Goal: Task Accomplishment & Management: Manage account settings

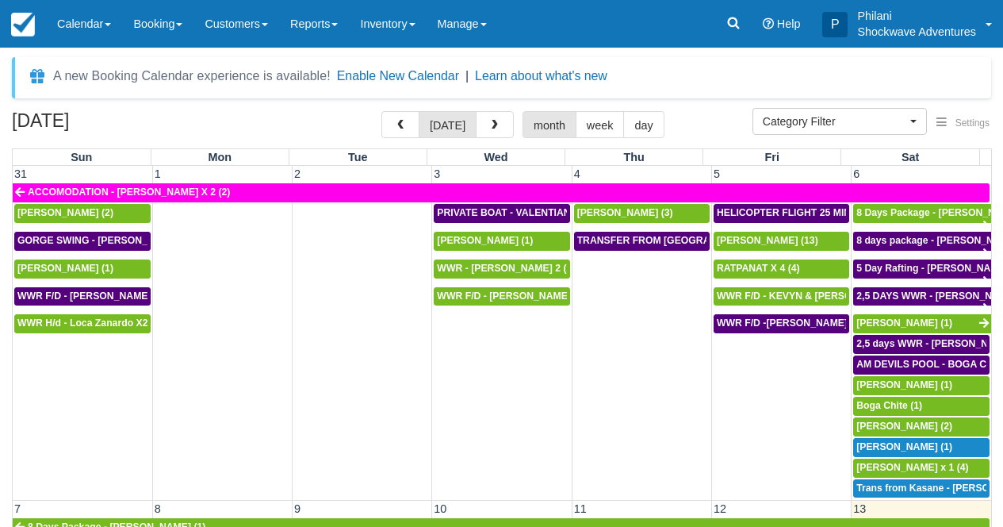
select select
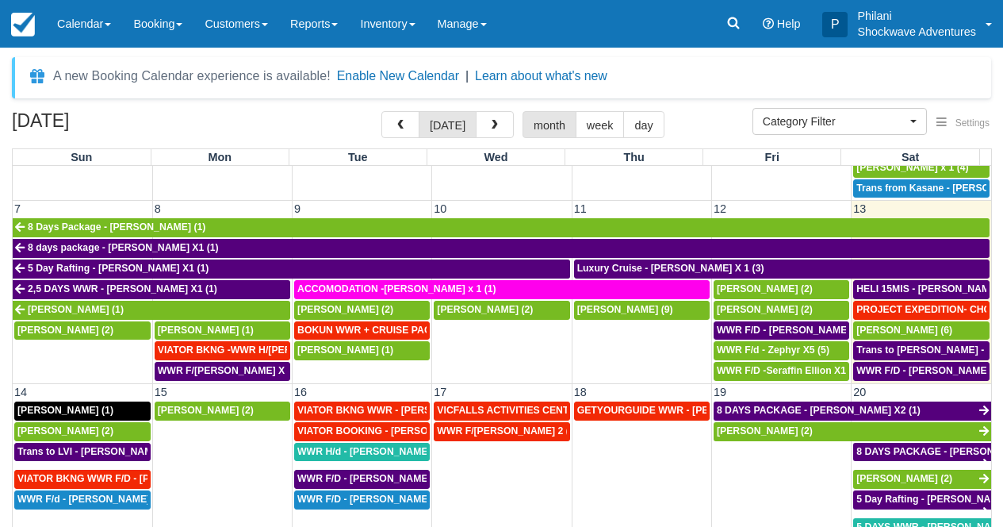
scroll to position [385, 0]
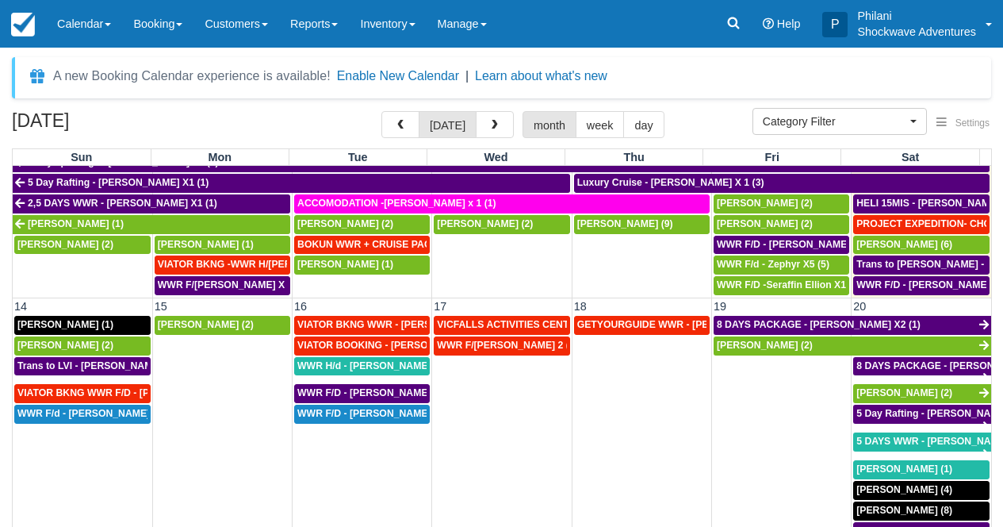
click at [89, 458] on td "WWR F/d - Mrs Yu X1 (1)" at bounding box center [83, 472] width 140 height 137
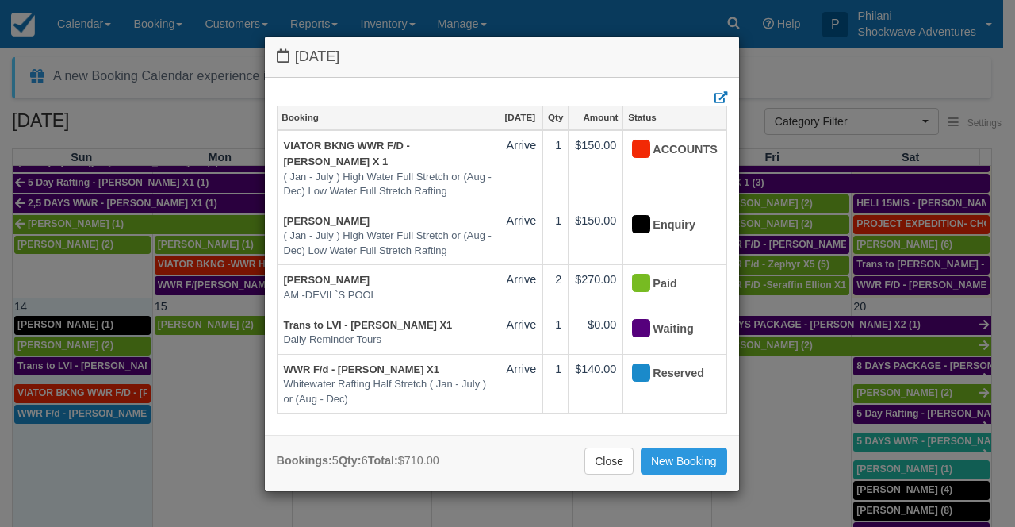
click at [100, 416] on div "Sunday September 14 2025 Booking Sep 14 Qty Amount Status VIATOR BKNG WWR F/D -…" at bounding box center [507, 263] width 1015 height 527
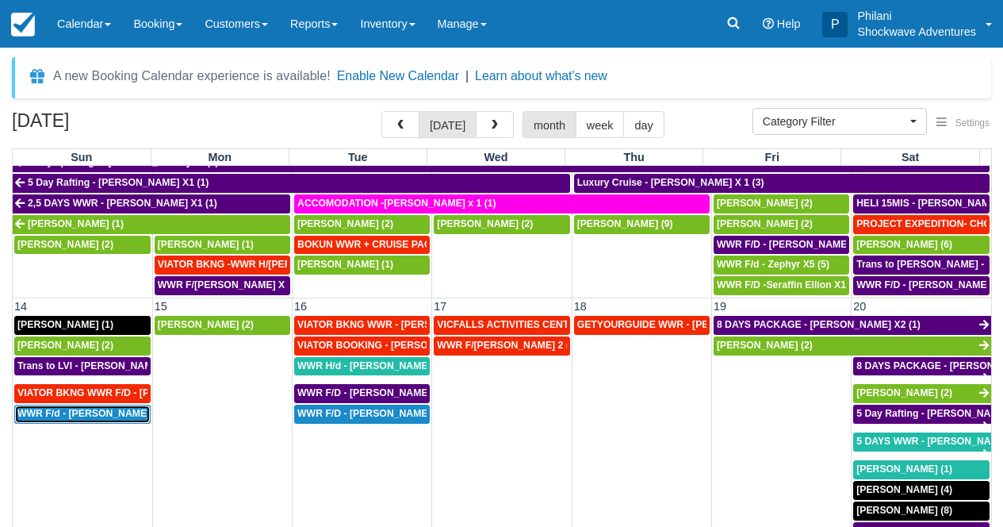
click at [110, 416] on span "WWR F/d - Mrs Yu X1 (1)" at bounding box center [98, 413] width 162 height 11
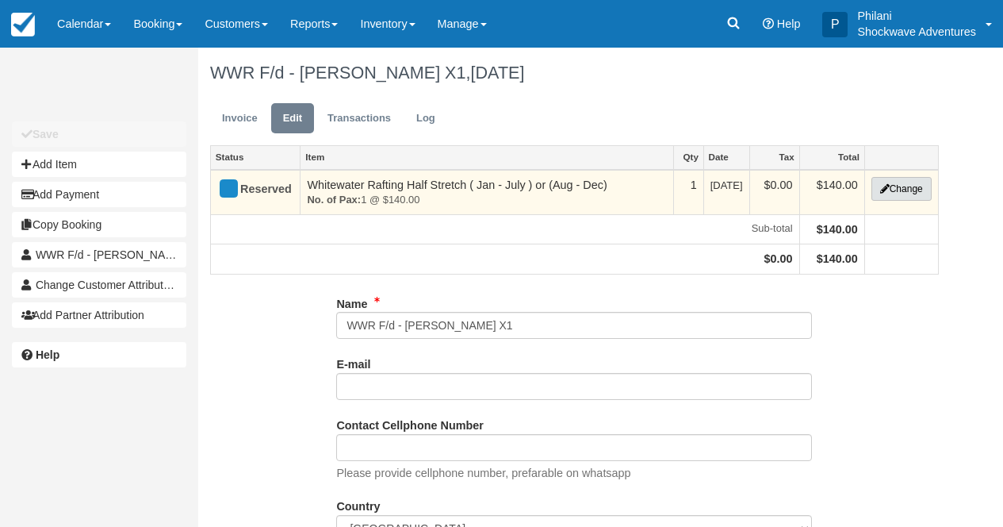
click at [902, 193] on button "Change" at bounding box center [902, 189] width 60 height 24
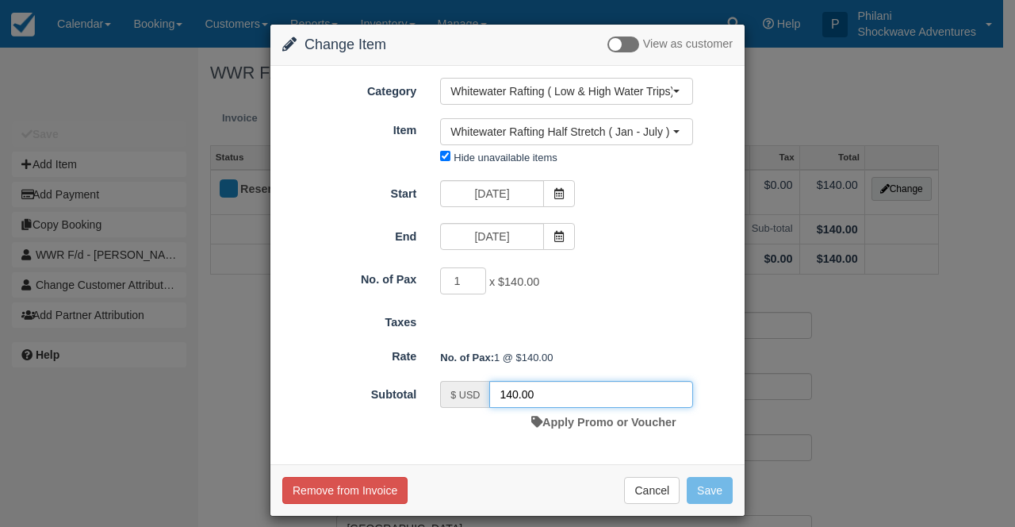
click at [508, 393] on input "140.00" at bounding box center [591, 394] width 204 height 27
type input "100.00"
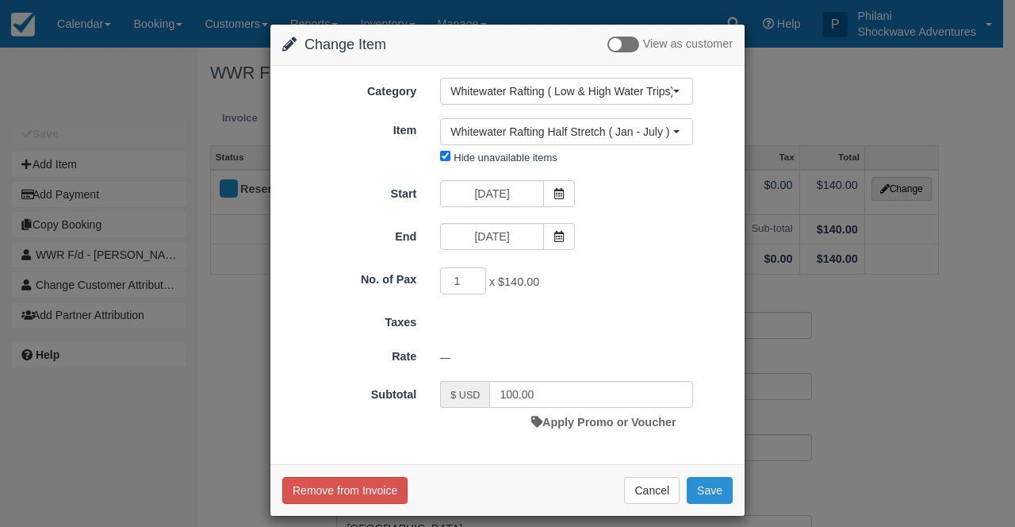
click at [714, 496] on button "Save" at bounding box center [710, 490] width 46 height 27
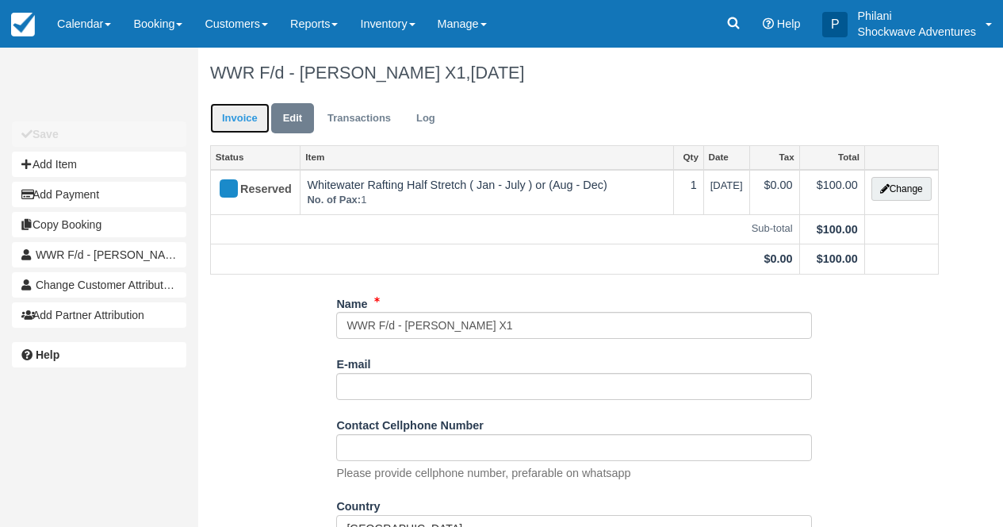
click at [242, 121] on link "Invoice" at bounding box center [239, 118] width 59 height 31
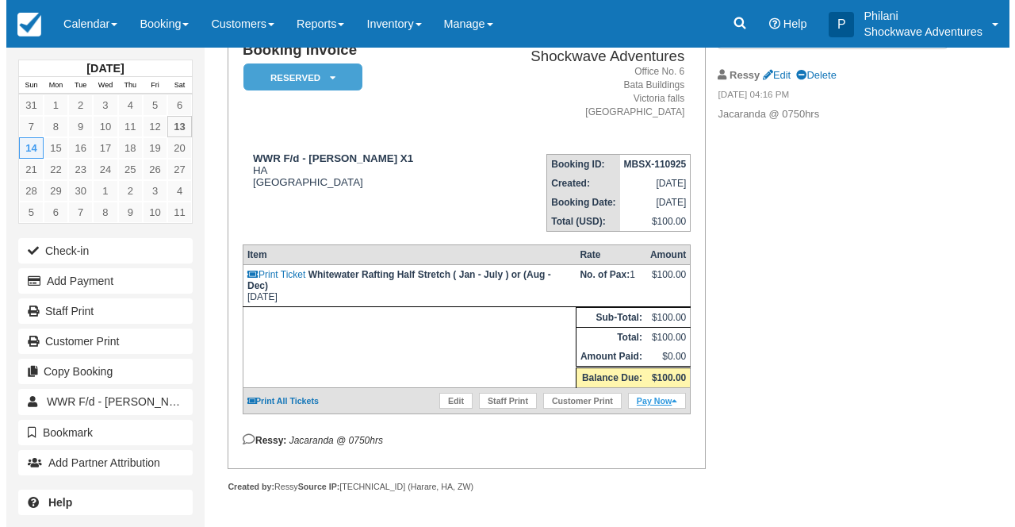
scroll to position [140, 0]
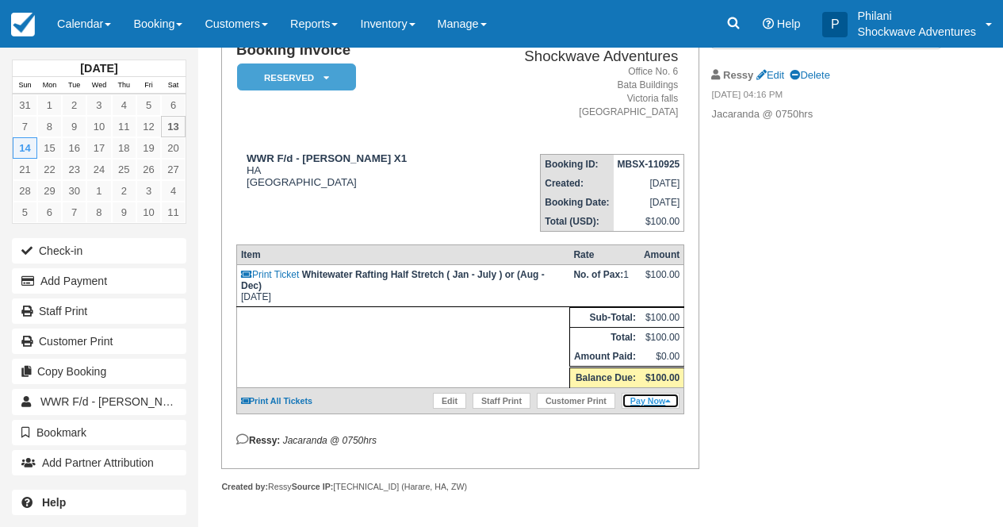
click at [654, 408] on link "Pay Now" at bounding box center [651, 401] width 58 height 16
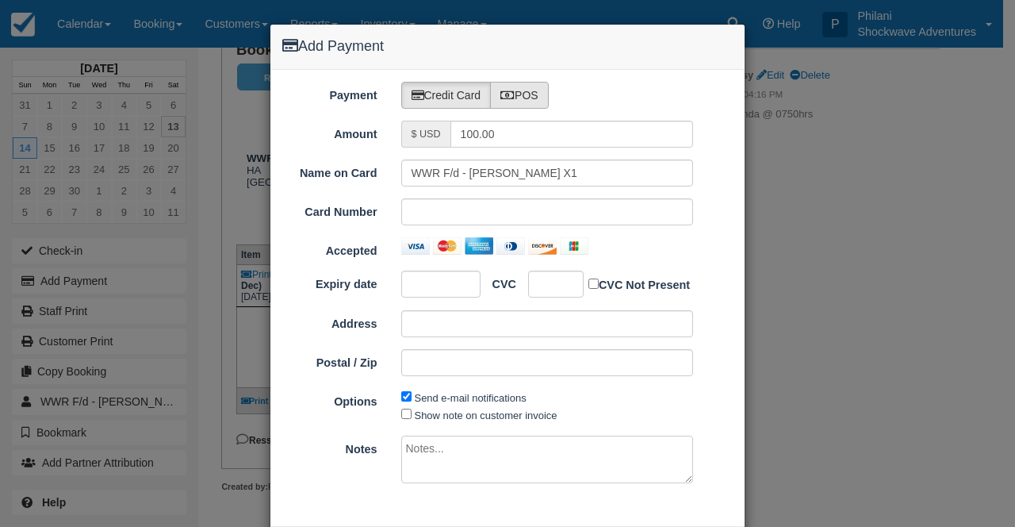
type input "09/13/25"
click at [530, 99] on label "POS" at bounding box center [519, 95] width 59 height 27
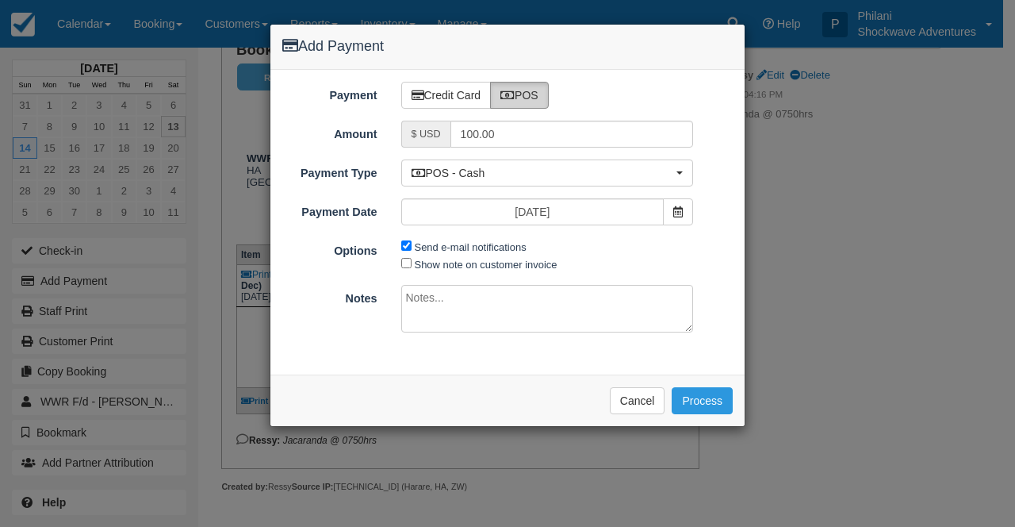
radio input "true"
click at [452, 245] on label "Send e-mail notifications" at bounding box center [471, 247] width 112 height 12
click at [412, 245] on input "Send e-mail notifications" at bounding box center [406, 245] width 10 height 10
checkbox input "false"
drag, startPoint x: 456, startPoint y: 264, endPoint x: 444, endPoint y: 278, distance: 18.6
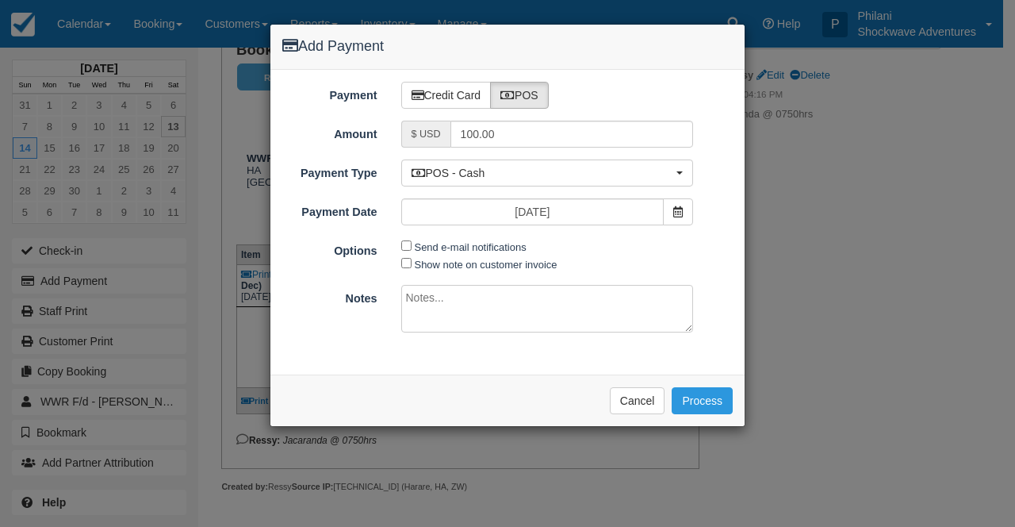
click at [456, 264] on label "Show note on customer invoice" at bounding box center [486, 265] width 143 height 12
click at [412, 264] on input "Show note on customer invoice" at bounding box center [406, 263] width 10 height 10
checkbox input "true"
click at [439, 289] on textarea at bounding box center [547, 309] width 293 height 48
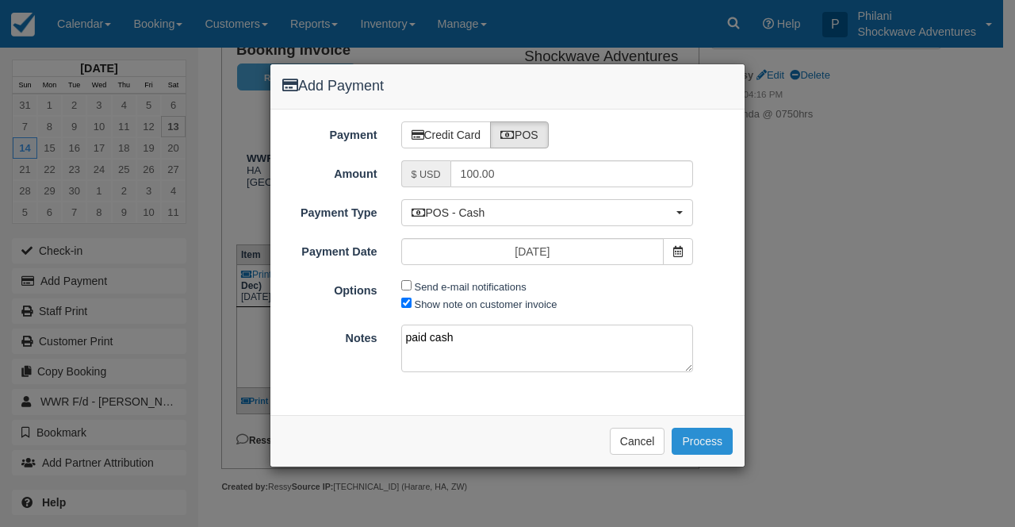
type textarea "paid cash"
click at [702, 441] on button "Process" at bounding box center [702, 440] width 61 height 27
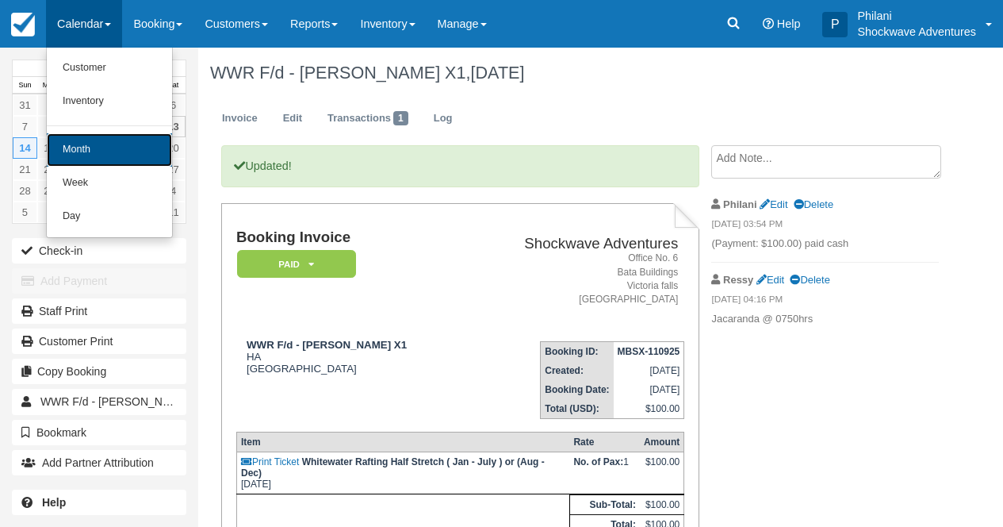
click at [98, 152] on link "Month" at bounding box center [109, 149] width 125 height 33
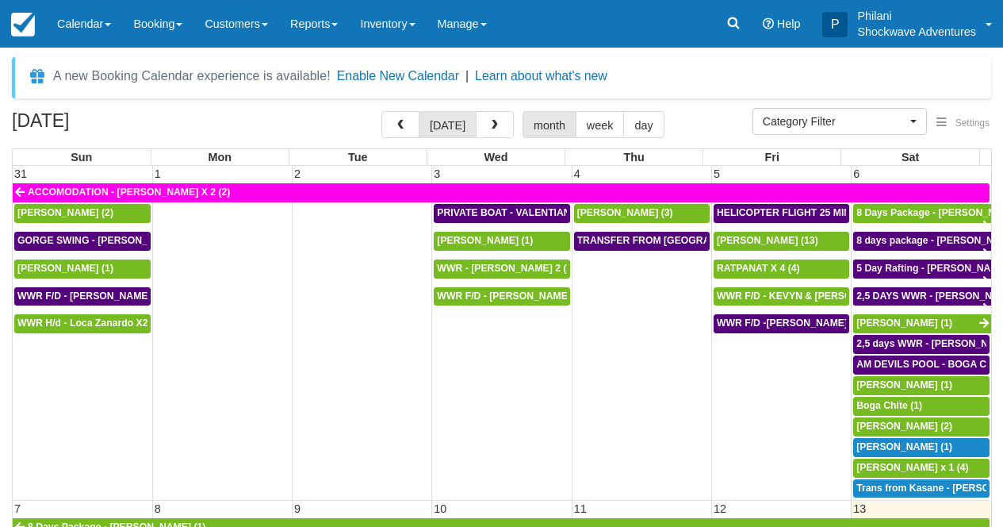
select select
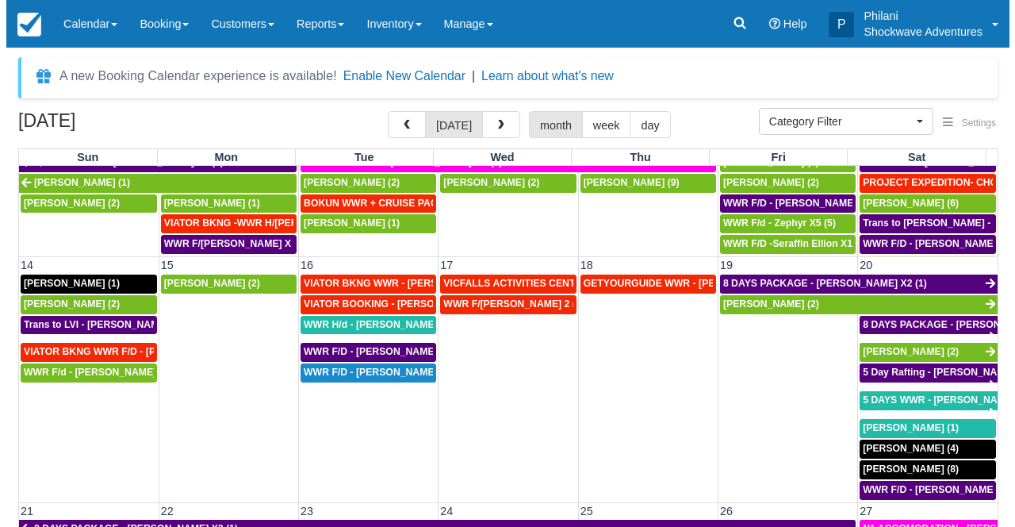
scroll to position [485, 0]
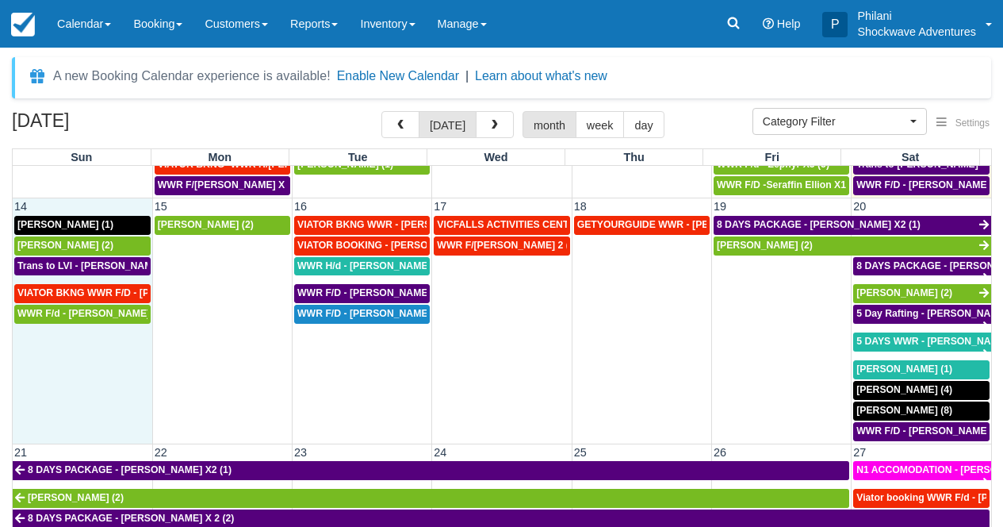
click at [114, 368] on td "WWR F/d - [PERSON_NAME] X1 (1)" at bounding box center [83, 372] width 140 height 137
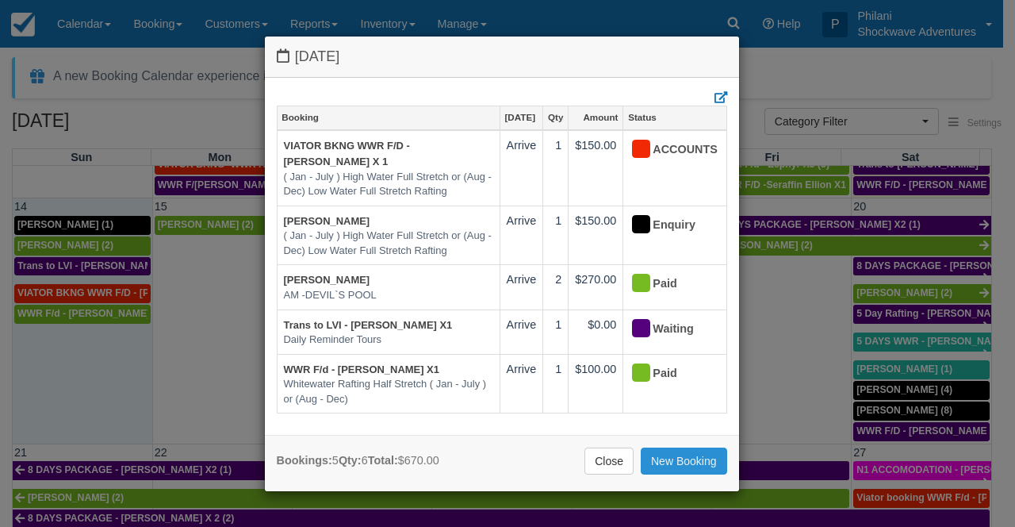
click at [680, 458] on link "New Booking" at bounding box center [684, 460] width 86 height 27
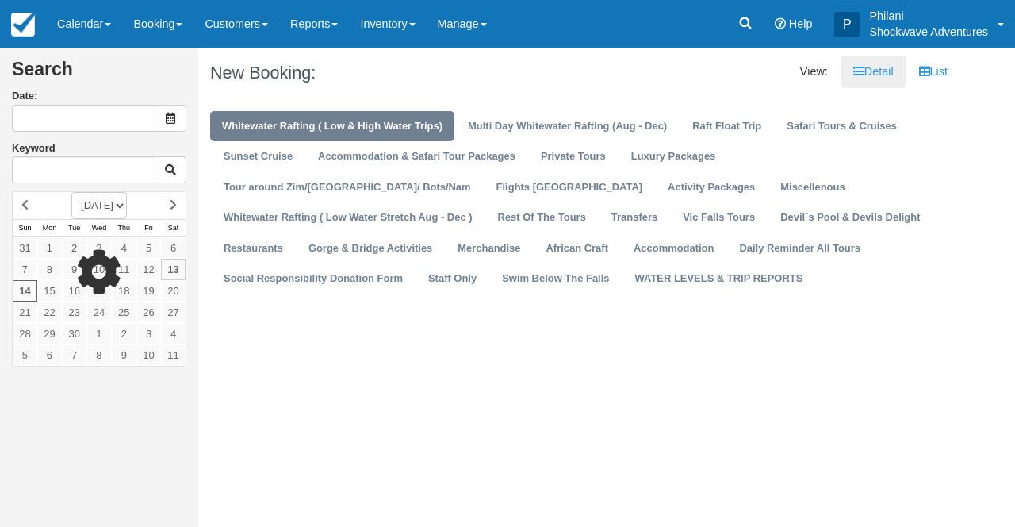
type input "[DATE]"
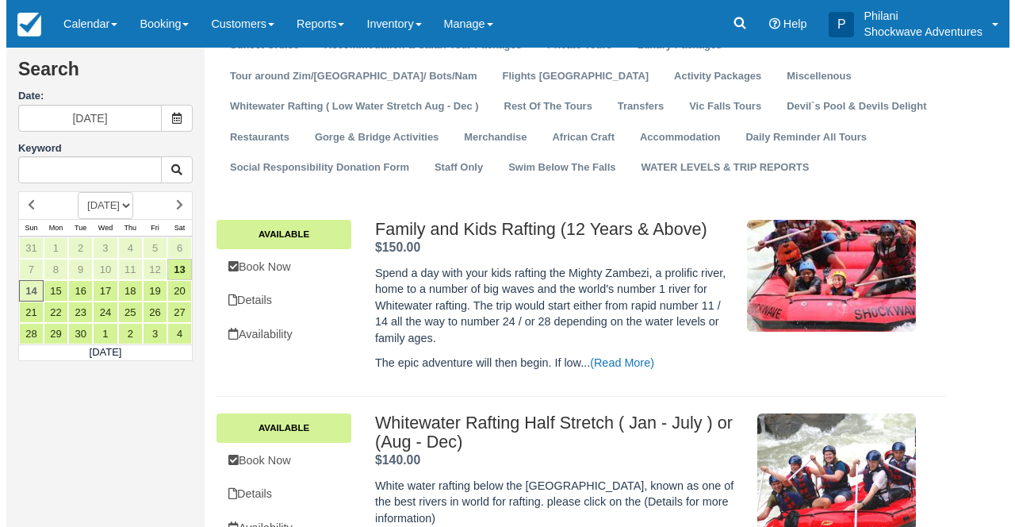
scroll to position [114, 0]
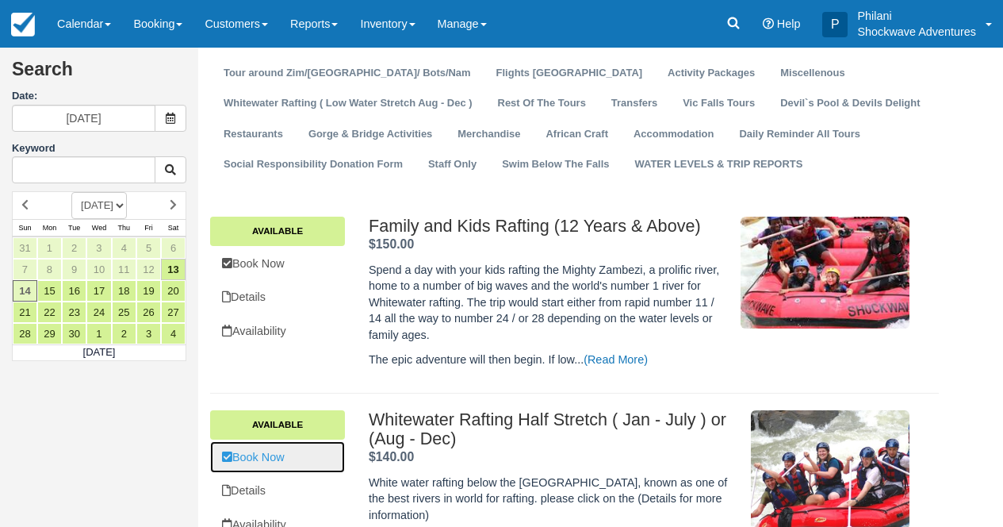
click at [310, 458] on link "Book Now" at bounding box center [277, 457] width 135 height 33
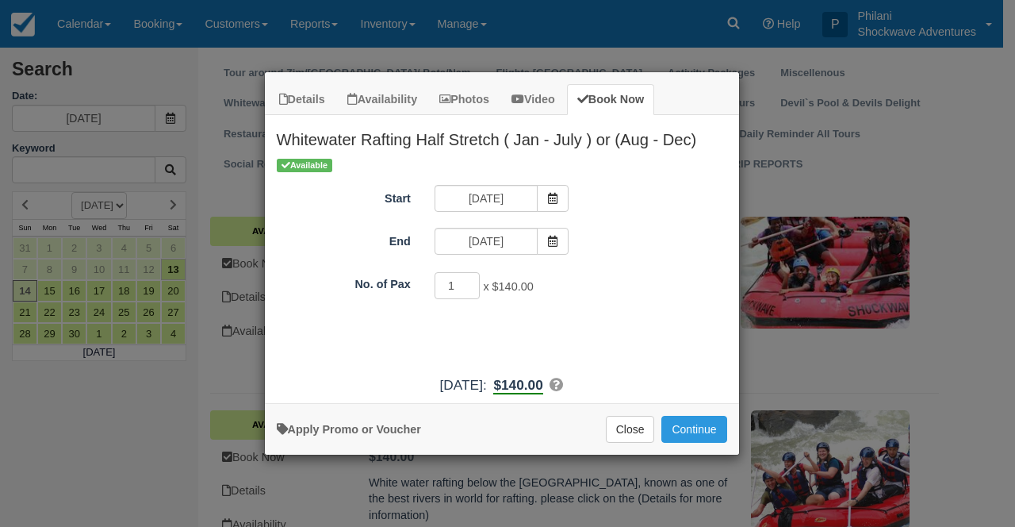
click at [692, 443] on div "More information Apply Promo or Voucher Close Continue Searching..." at bounding box center [502, 429] width 474 height 52
click at [692, 436] on button "Continue" at bounding box center [693, 429] width 65 height 27
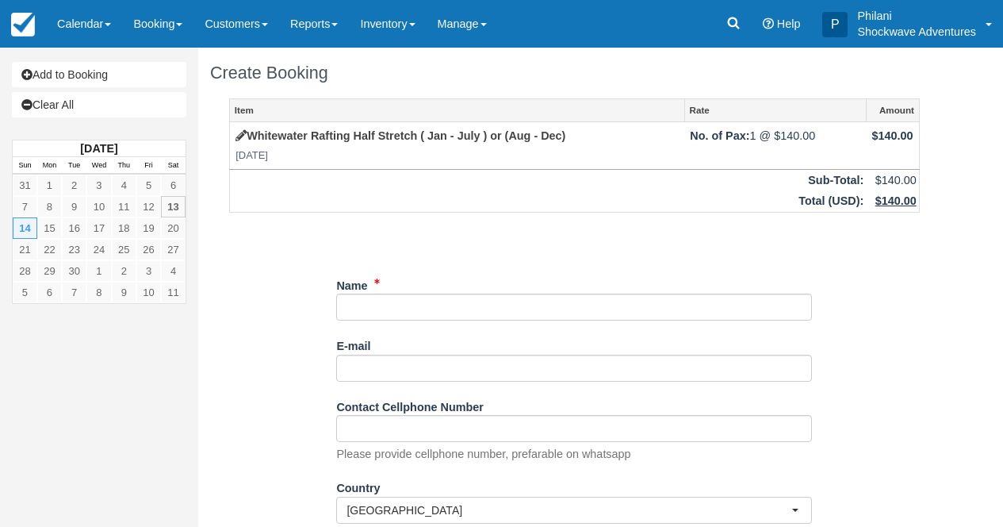
type input "M"
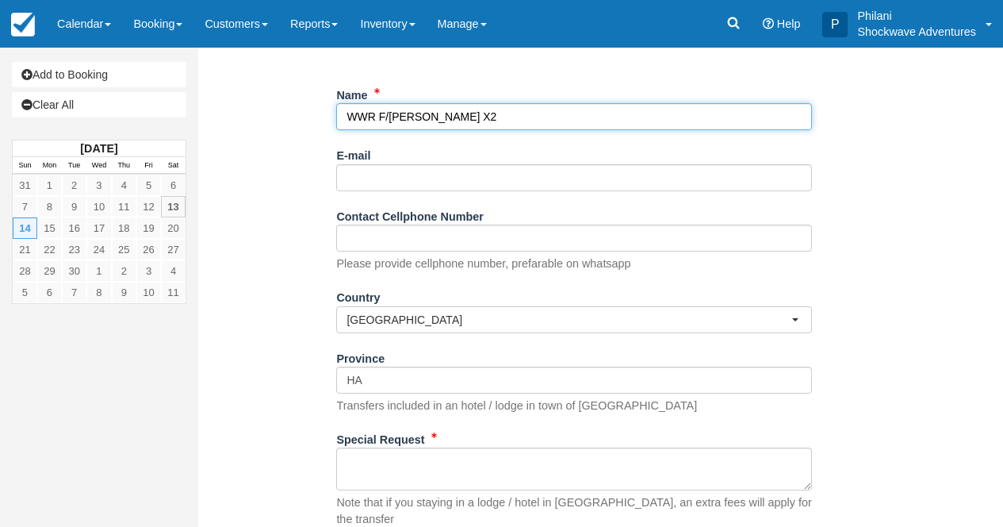
scroll to position [228, 0]
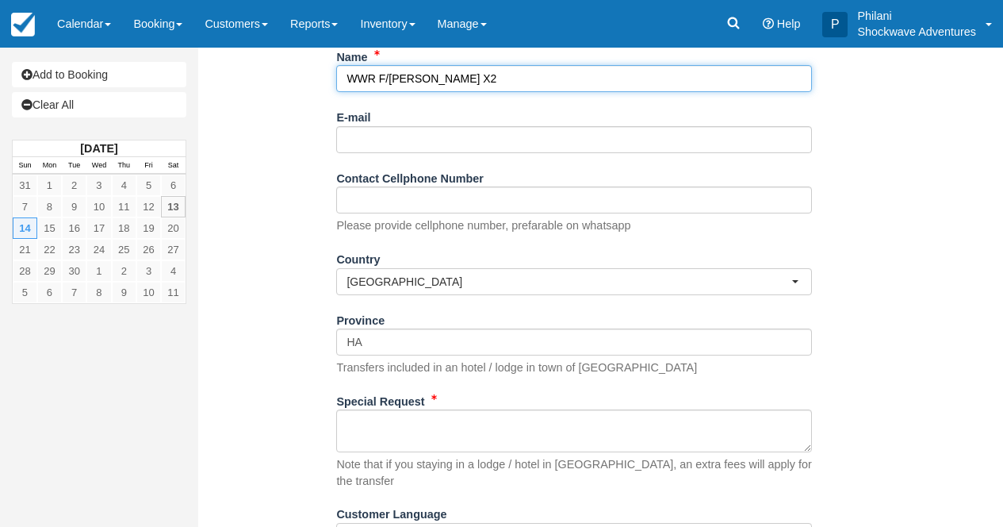
type input "WWR F/[PERSON_NAME] X2"
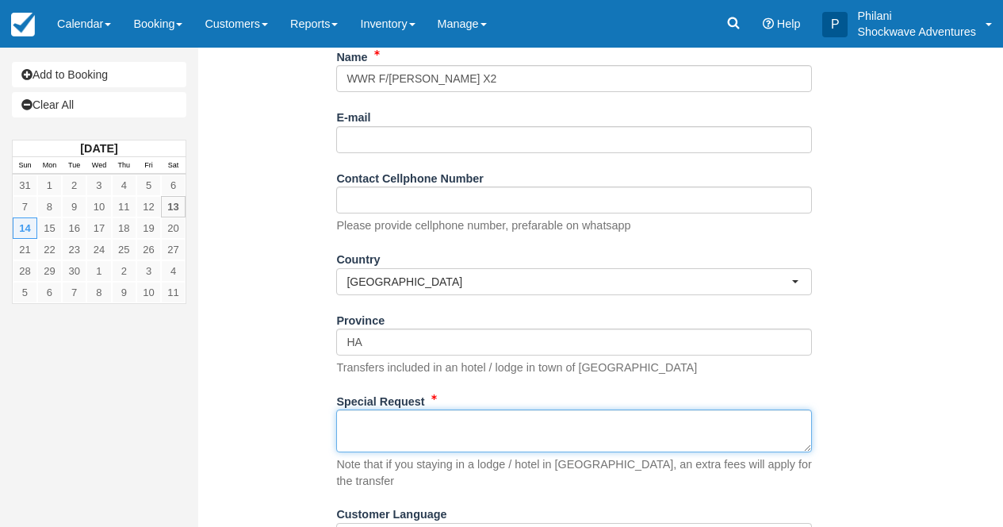
click at [454, 436] on textarea "Special Request" at bounding box center [574, 430] width 476 height 43
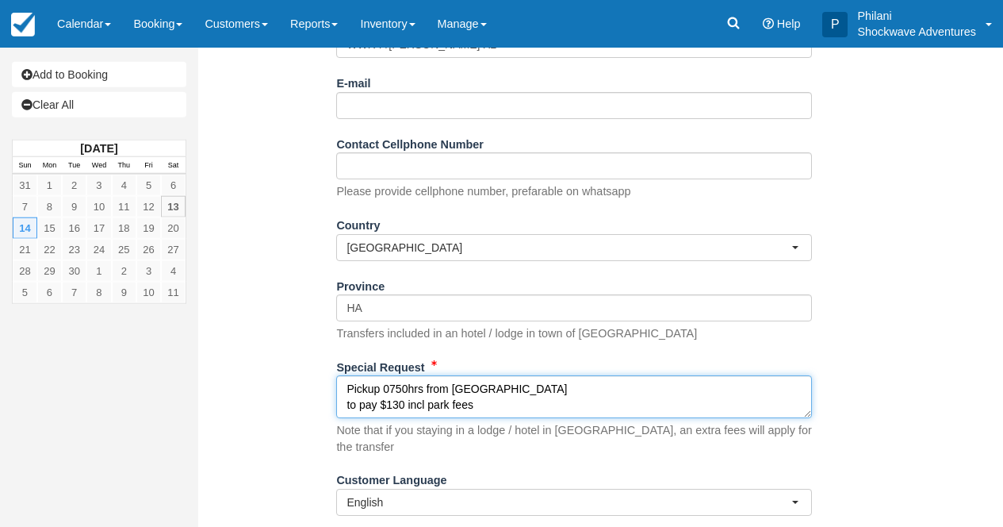
scroll to position [293, 0]
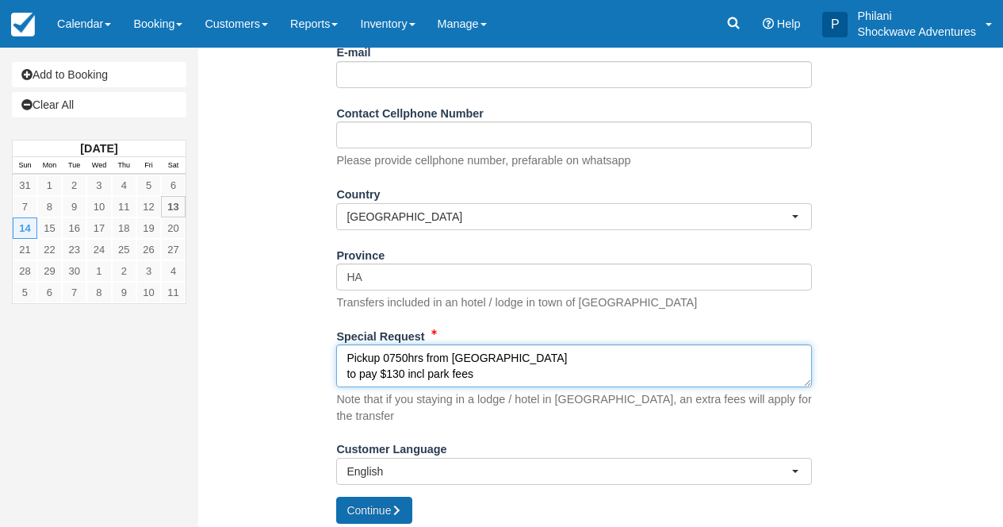
type textarea "Pickup 0750hrs from Jacaranda to pay $130 incl park fees"
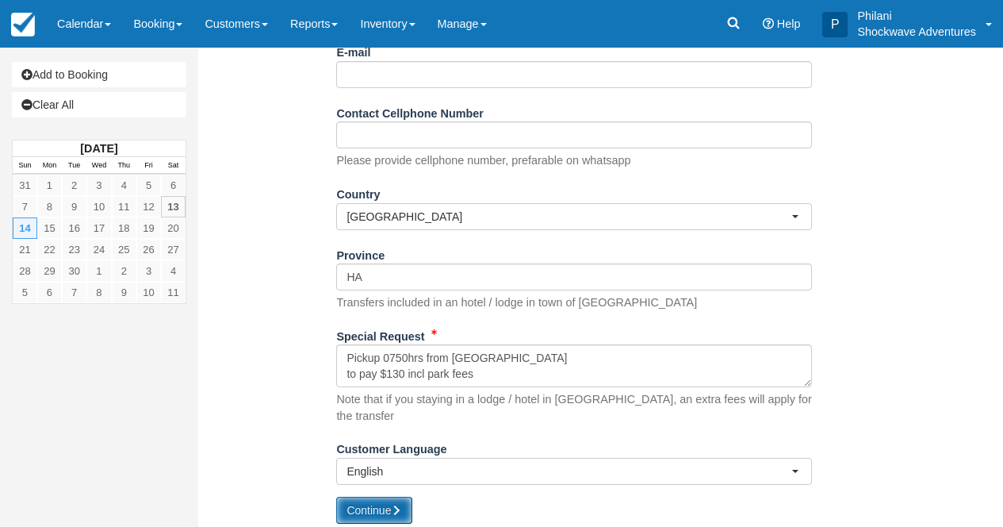
click at [374, 510] on button "Continue" at bounding box center [374, 509] width 76 height 27
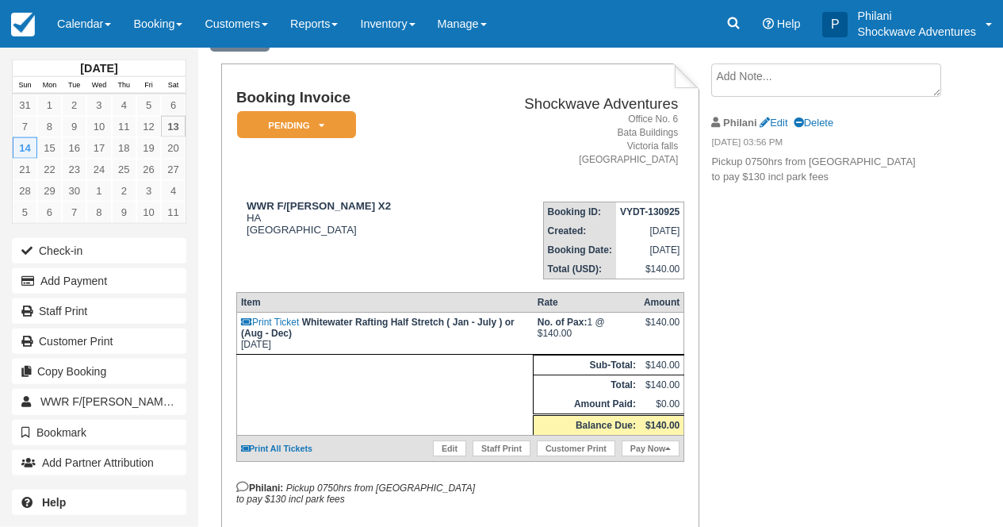
scroll to position [89, 0]
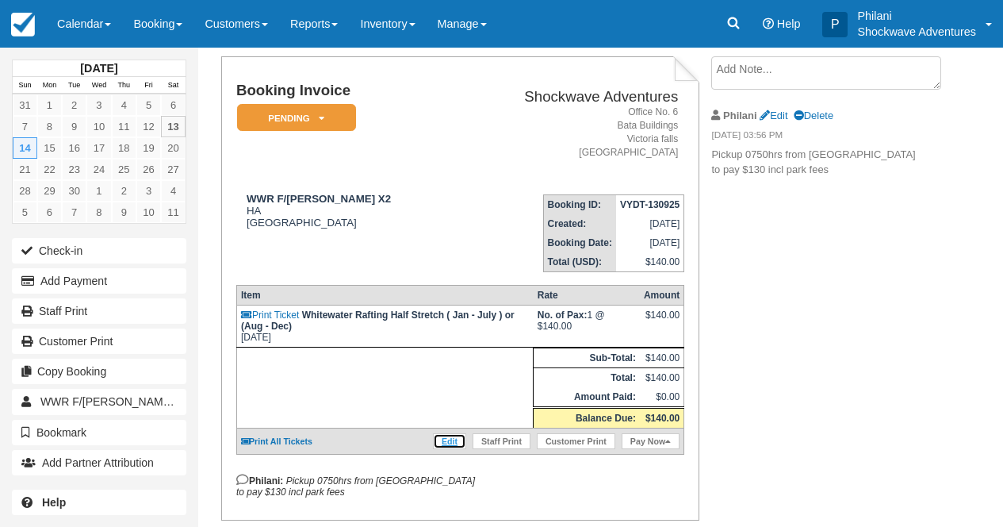
click at [450, 449] on link "Edit" at bounding box center [449, 441] width 33 height 16
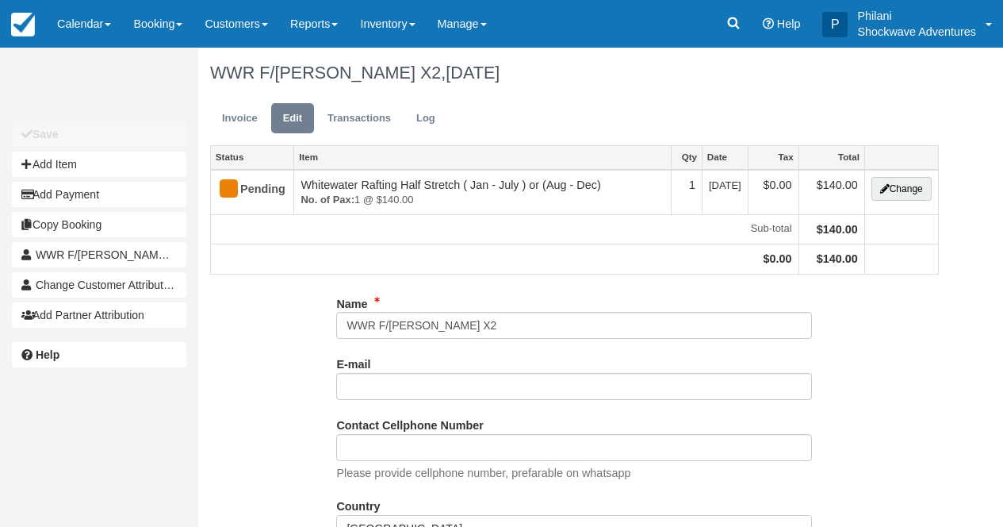
click at [897, 194] on button "Change" at bounding box center [902, 189] width 60 height 24
click at [0, 0] on div at bounding box center [0, 0] width 0 height 0
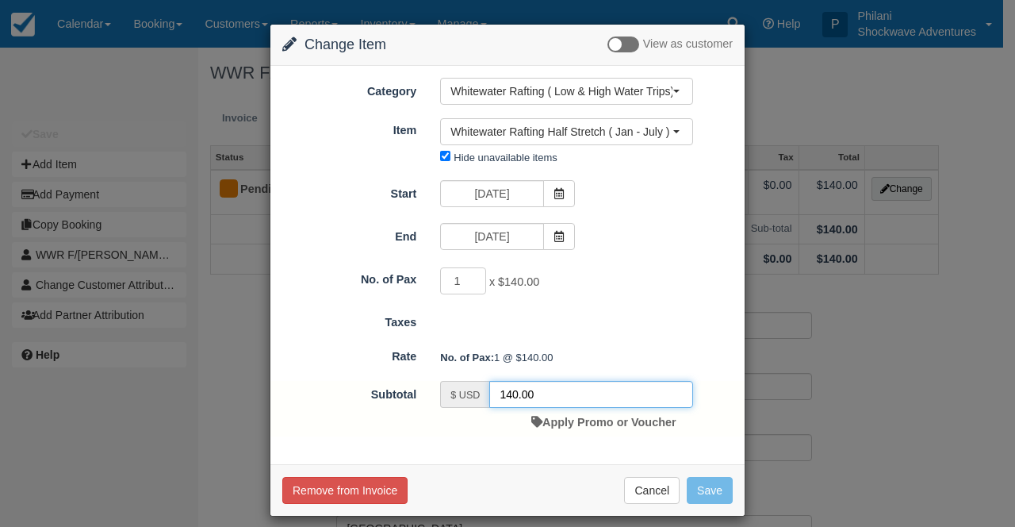
click at [509, 394] on input "140.00" at bounding box center [591, 394] width 204 height 27
click at [508, 392] on input "140.00" at bounding box center [591, 394] width 204 height 27
type input "120.00"
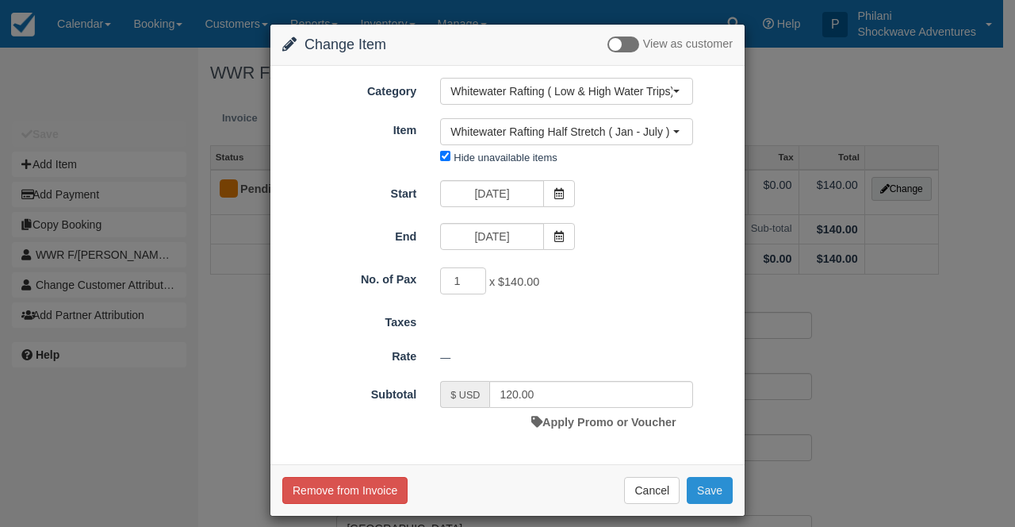
click at [711, 500] on button "Save" at bounding box center [710, 490] width 46 height 27
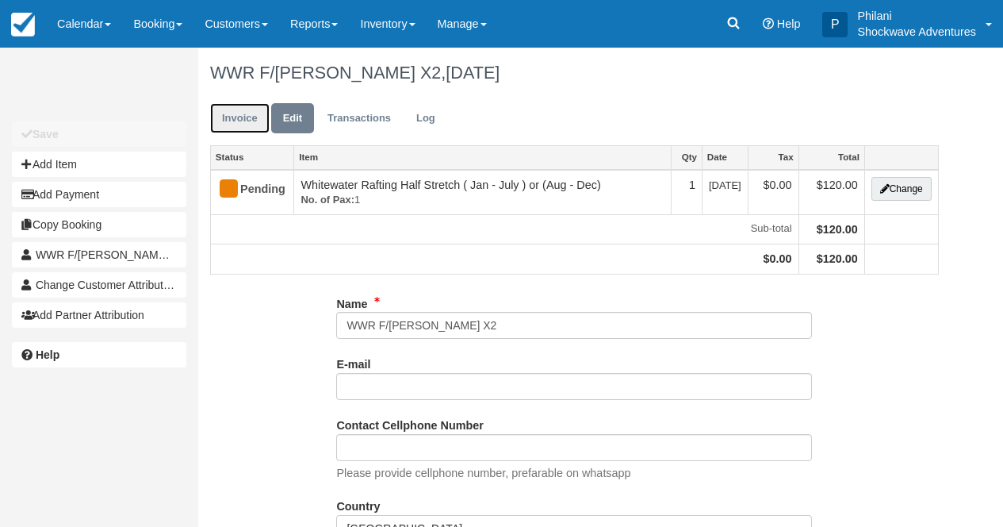
click at [247, 125] on link "Invoice" at bounding box center [239, 118] width 59 height 31
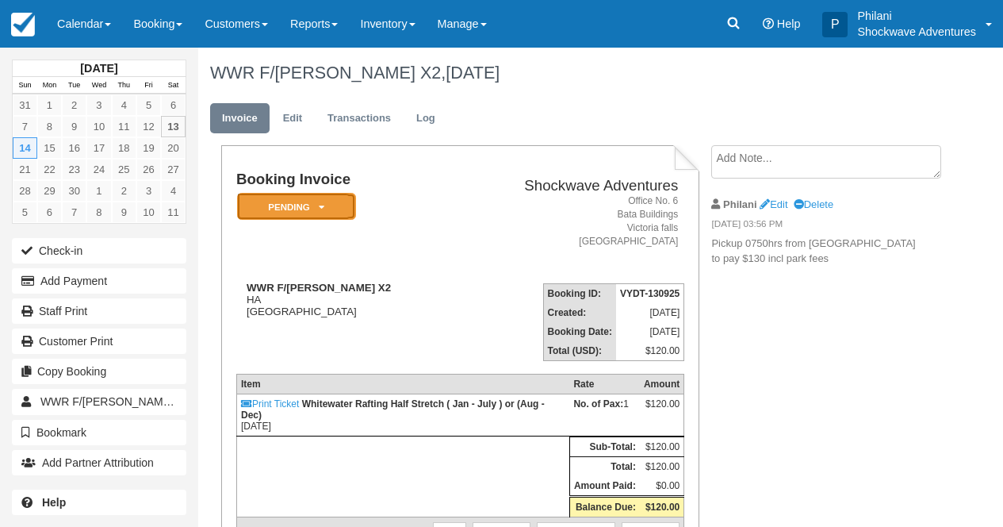
click at [309, 210] on em "Pending" at bounding box center [296, 207] width 119 height 28
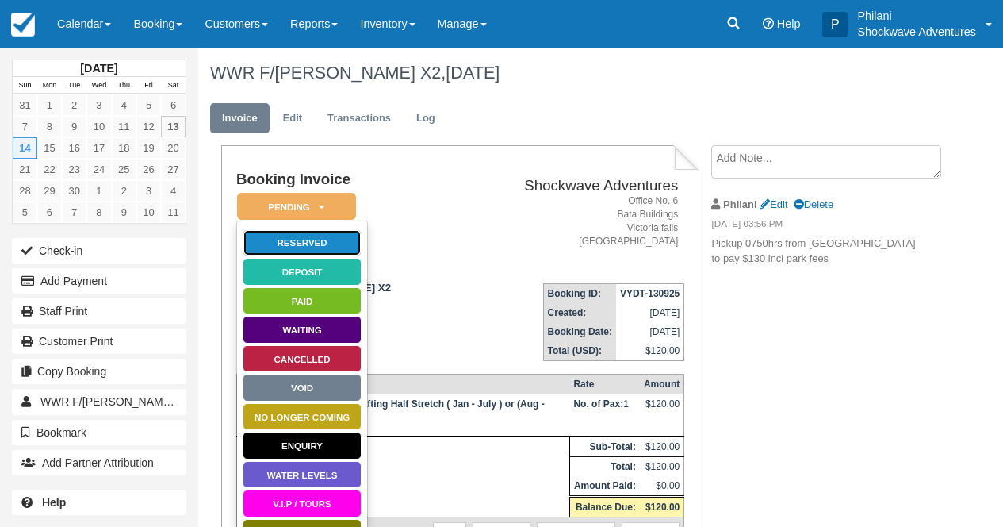
click at [308, 247] on link "Reserved" at bounding box center [302, 243] width 119 height 28
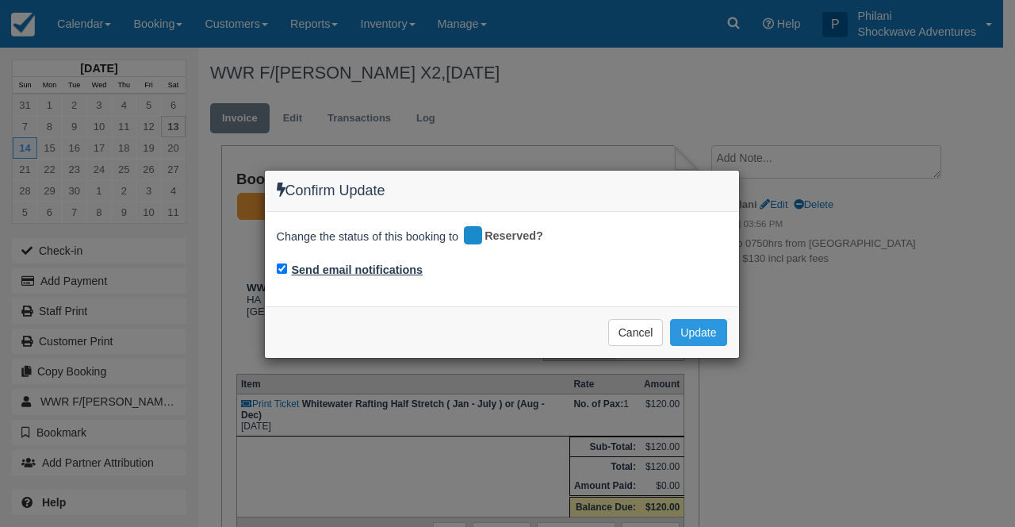
click at [364, 270] on label "Send email notifications" at bounding box center [358, 270] width 132 height 17
click at [287, 270] on input "Send email notifications" at bounding box center [282, 268] width 10 height 10
checkbox input "false"
click at [689, 331] on button "Update" at bounding box center [698, 332] width 56 height 27
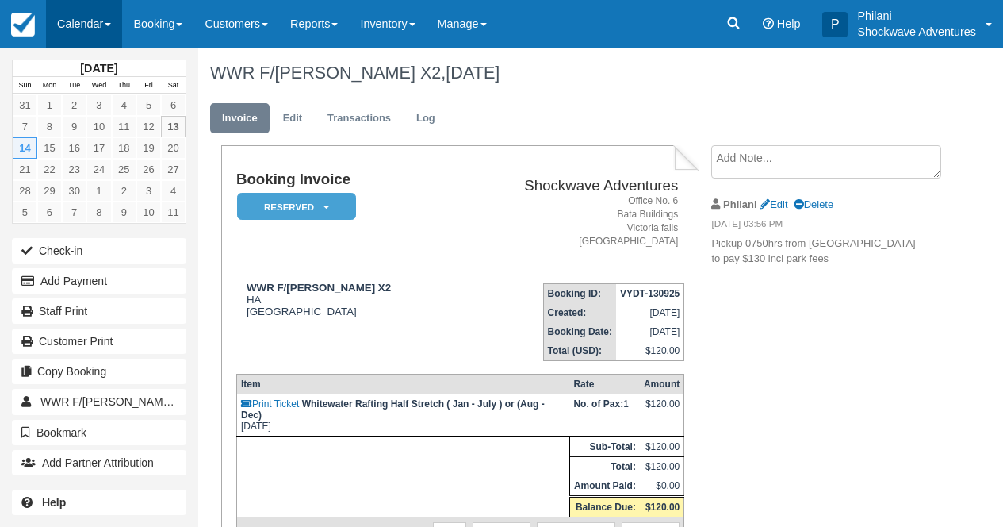
click at [89, 23] on link "Calendar" at bounding box center [84, 24] width 76 height 48
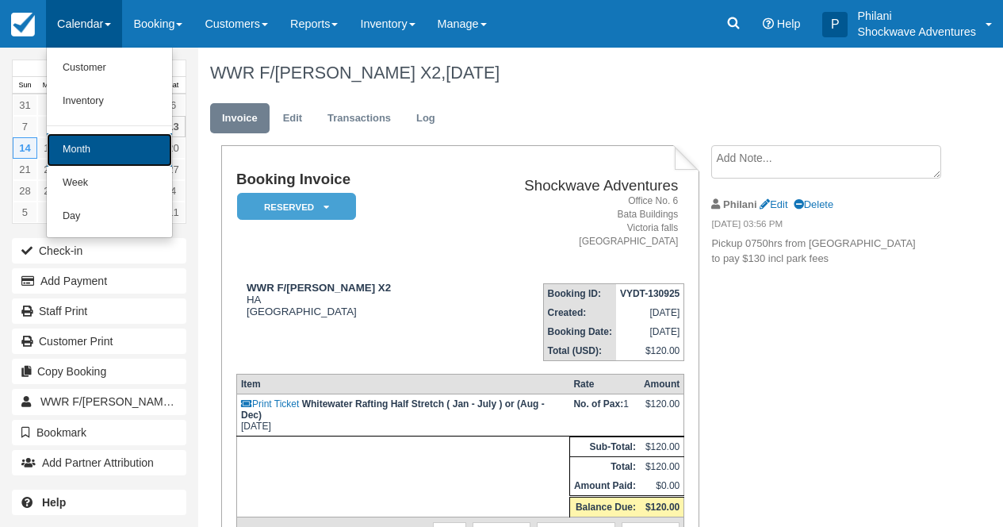
click at [104, 140] on link "Month" at bounding box center [109, 149] width 125 height 33
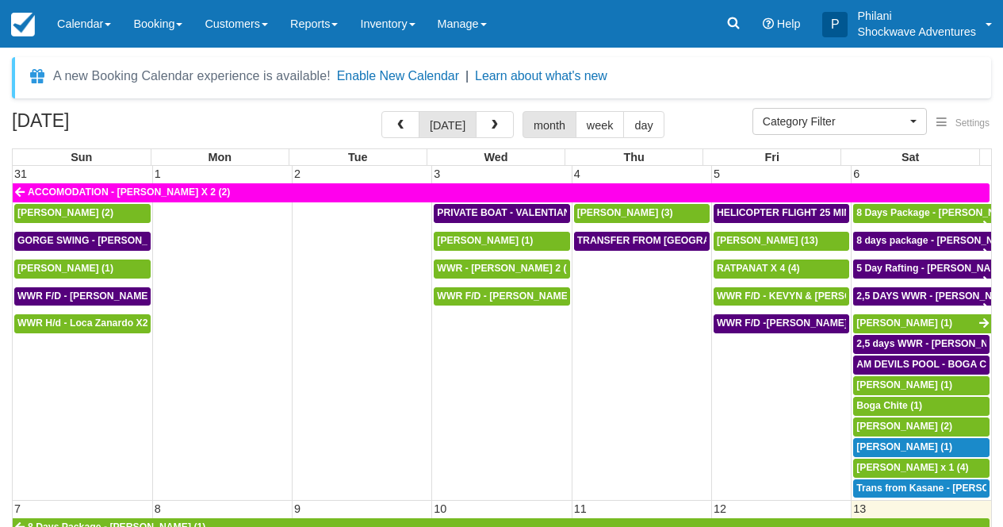
select select
click at [106, 137] on h2 "[DATE]" at bounding box center [112, 125] width 201 height 29
